Goal: Navigation & Orientation: Find specific page/section

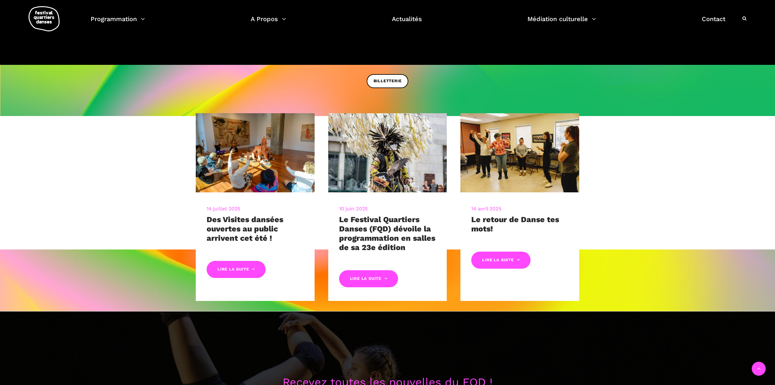
scroll to position [739, 0]
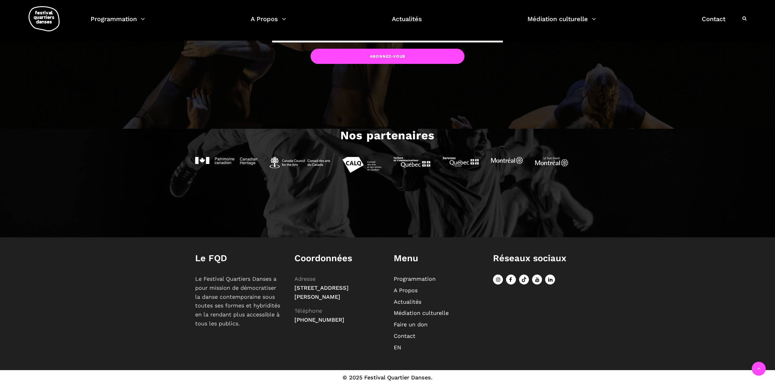
click at [405, 278] on link "Programmation" at bounding box center [415, 278] width 42 height 7
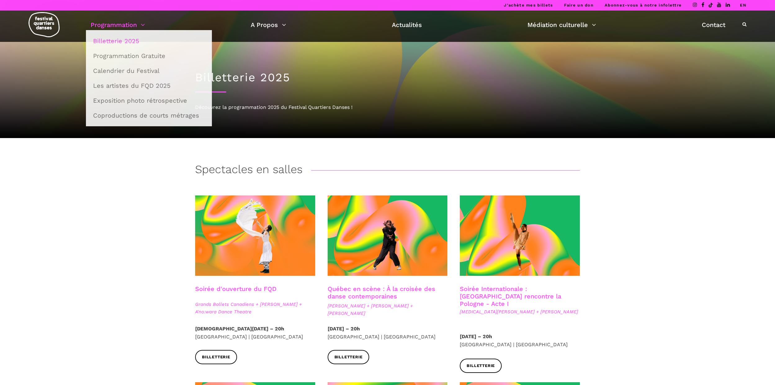
click at [143, 25] on link "Programmation" at bounding box center [118, 25] width 54 height 11
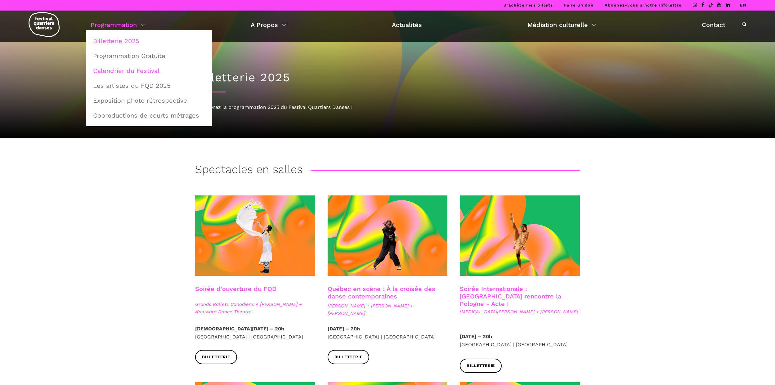
click at [141, 71] on link "Calendrier du Festival" at bounding box center [148, 71] width 119 height 14
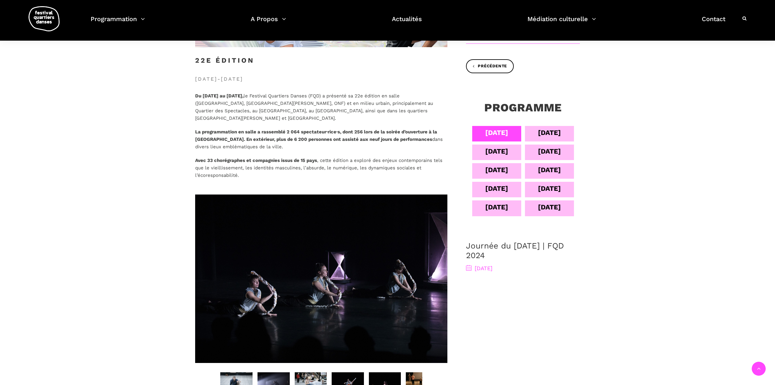
scroll to position [161, 0]
